Goal: Task Accomplishment & Management: Use online tool/utility

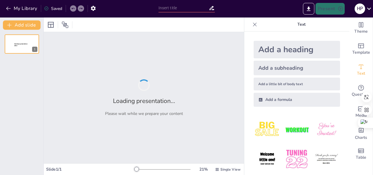
type input "El Marxismo en la Era Moderna: Análisis de Movimientos en [GEOGRAPHIC_DATA] y […"
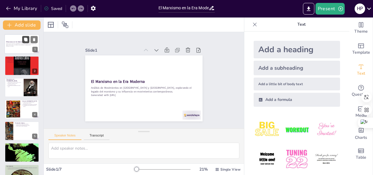
click at [24, 39] on icon at bounding box center [26, 40] width 4 height 4
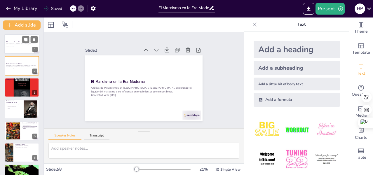
click at [18, 45] on p "Análisis de Movimientos en [GEOGRAPHIC_DATA] y [GEOGRAPHIC_DATA], explorando el…" at bounding box center [22, 45] width 32 height 2
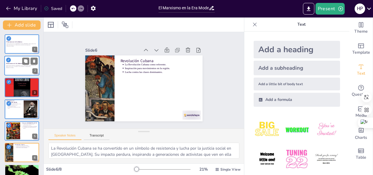
type textarea "La resistencia de los pueblos sudamericanos, ejemplificada en el [GEOGRAPHIC_DA…"
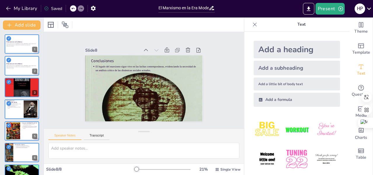
scroll to position [35, 0]
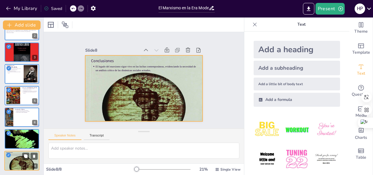
click at [17, 164] on div at bounding box center [21, 161] width 35 height 47
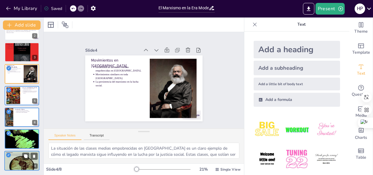
type textarea "Lo ipsumdolor sit ametcons ad elitsed do eiusmodt incididuntu laboreet dol magn…"
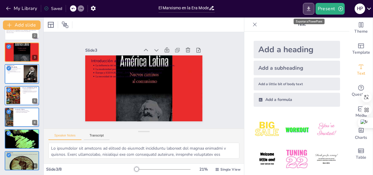
click at [307, 11] on icon "Export to PowerPoint" at bounding box center [309, 9] width 6 height 6
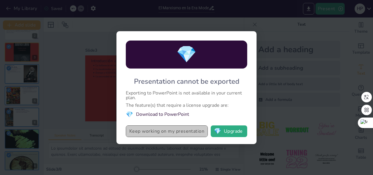
click at [180, 134] on button "Keep working on my presentation" at bounding box center [167, 132] width 82 height 12
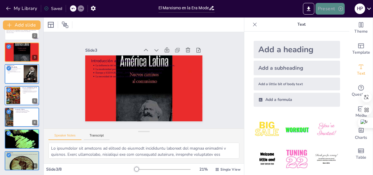
click at [339, 8] on icon "button" at bounding box center [341, 9] width 6 height 6
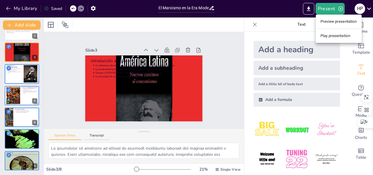
click at [272, 26] on div at bounding box center [186, 87] width 373 height 175
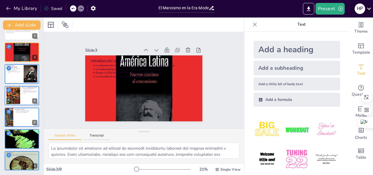
click at [369, 9] on icon at bounding box center [369, 9] width 4 height 2
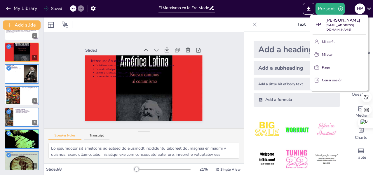
click at [274, 25] on div at bounding box center [186, 87] width 373 height 175
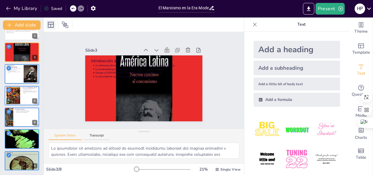
click at [49, 25] on icon at bounding box center [50, 24] width 7 height 7
click at [66, 25] on icon at bounding box center [65, 25] width 6 height 6
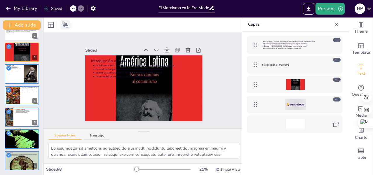
click at [66, 25] on icon at bounding box center [65, 25] width 6 height 6
click at [48, 26] on icon at bounding box center [50, 24] width 7 height 7
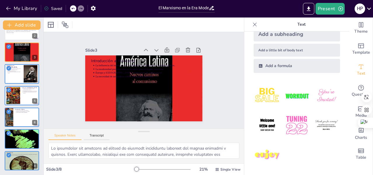
scroll to position [0, 0]
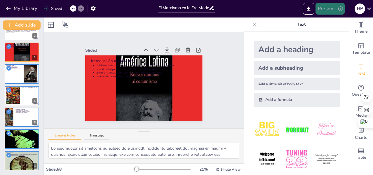
click at [332, 11] on button "Present" at bounding box center [330, 9] width 29 height 12
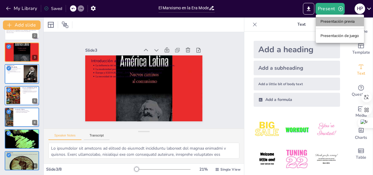
click at [334, 21] on li "Presentación previa" at bounding box center [340, 21] width 48 height 9
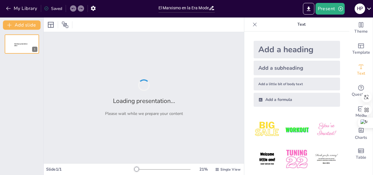
type input "El Marxismo en la Era Moderna: Análisis de Movimientos en [GEOGRAPHIC_DATA] y […"
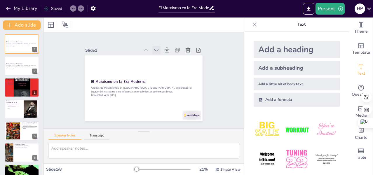
click at [162, 52] on icon at bounding box center [165, 55] width 7 height 7
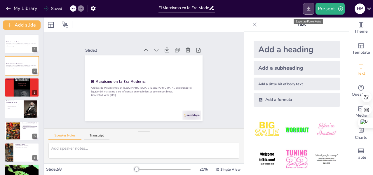
click at [310, 12] on button "Export to PowerPoint" at bounding box center [308, 9] width 11 height 12
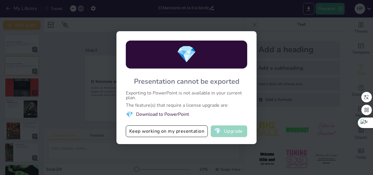
click at [225, 133] on button "💎 Upgrade" at bounding box center [229, 132] width 37 height 12
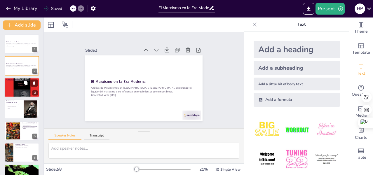
click at [20, 88] on div at bounding box center [21, 88] width 35 height 50
type textarea "Lo ipsumdolor sit ametcons ad elitsed do eiusmodt incididuntu laboreet dol magn…"
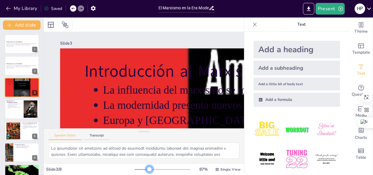
click at [146, 170] on div at bounding box center [163, 169] width 56 height 5
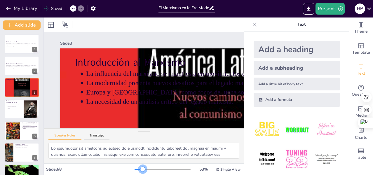
click at [139, 170] on div at bounding box center [139, 169] width 8 height 1
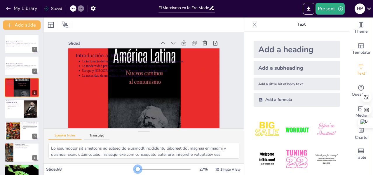
click at [135, 171] on div at bounding box center [163, 169] width 56 height 5
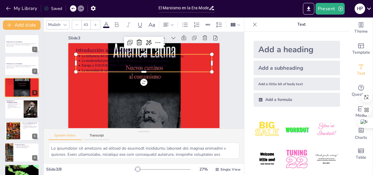
click at [105, 63] on p "Europa y [GEOGRAPHIC_DATA] como focos de lucha social." at bounding box center [146, 65] width 131 height 5
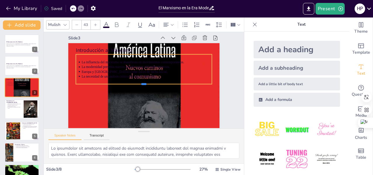
drag, startPoint x: 178, startPoint y: 68, endPoint x: 176, endPoint y: 80, distance: 12.5
click at [176, 80] on div at bounding box center [143, 86] width 134 height 33
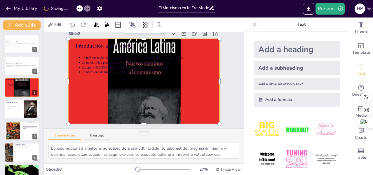
click at [186, 111] on div at bounding box center [144, 81] width 173 height 228
click at [16, 41] on strong "El Marxismo en la Era Moderna" at bounding box center [14, 41] width 16 height 1
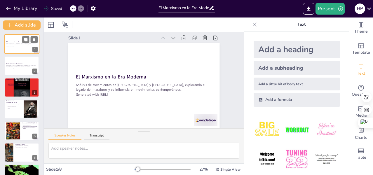
scroll to position [0, 0]
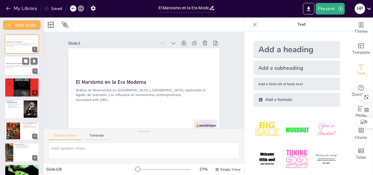
click at [15, 73] on div at bounding box center [21, 66] width 35 height 20
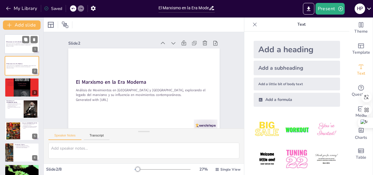
click at [17, 49] on div at bounding box center [21, 44] width 35 height 20
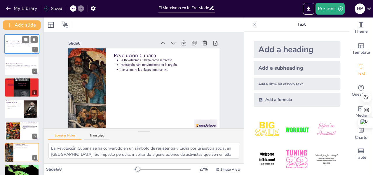
type textarea "La resistencia de los pueblos sudamericanos, ejemplificada en el [GEOGRAPHIC_DA…"
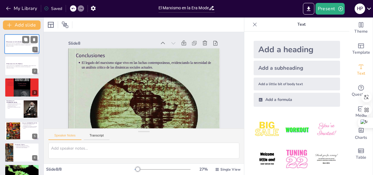
scroll to position [10, 0]
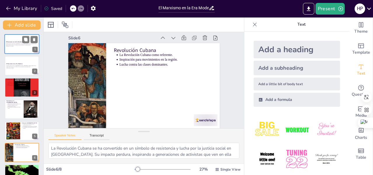
type textarea "La resistencia de los pueblos sudamericanos, ejemplificada en el [GEOGRAPHIC_DA…"
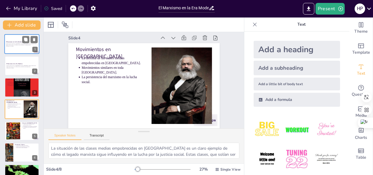
type textarea "Lo ipsumdolor sit ametcons ad elitsed do eiusmodt incididuntu laboreet dol magn…"
type textarea "Los cambios políticos en [GEOGRAPHIC_DATA] reflejan un descontento generalizado…"
